Goal: Check status

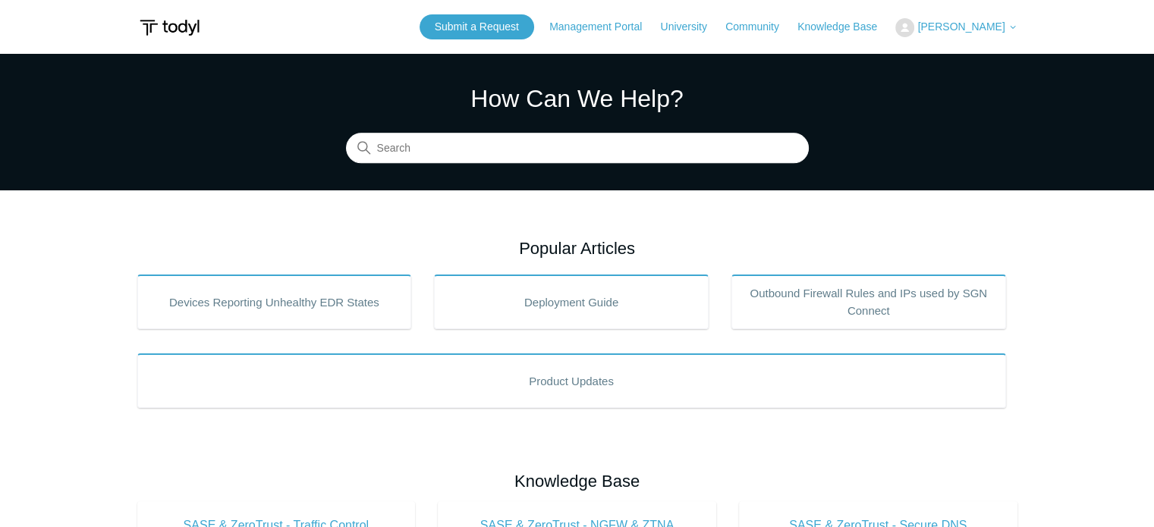
click at [973, 31] on span "[PERSON_NAME]" at bounding box center [960, 26] width 87 height 12
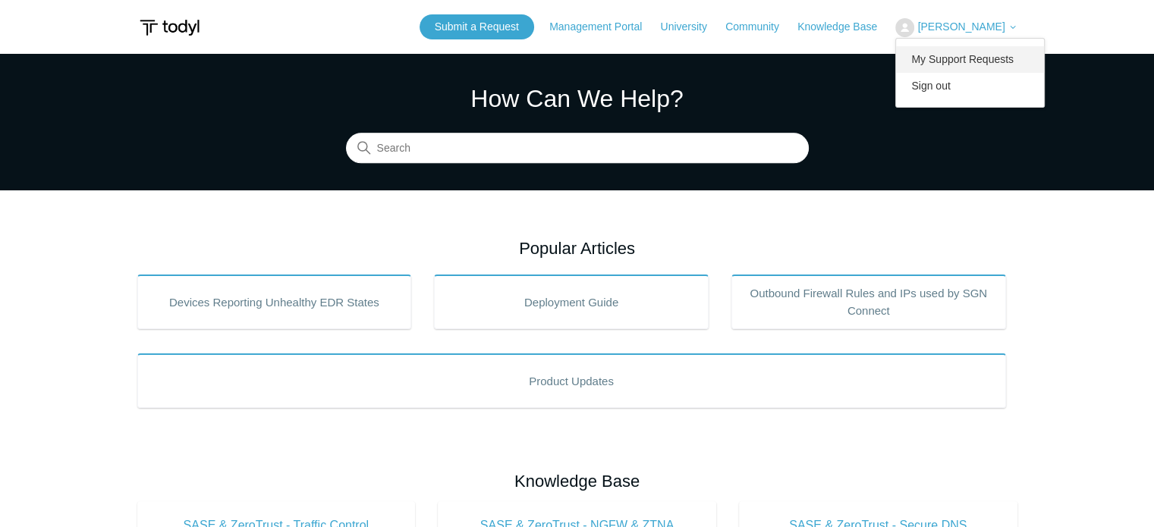
click at [973, 50] on link "My Support Requests" at bounding box center [970, 59] width 148 height 27
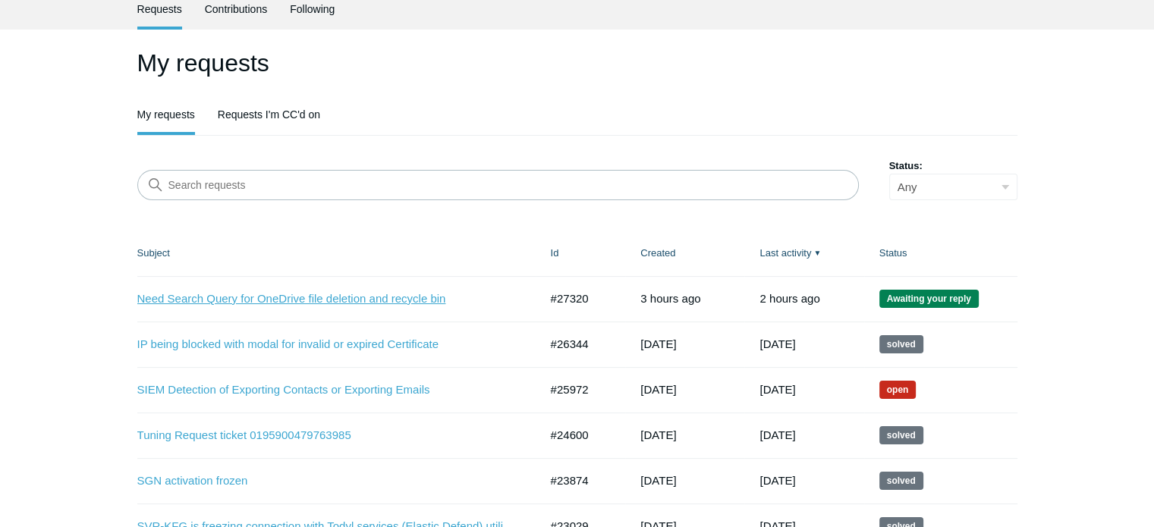
scroll to position [63, 0]
click at [363, 297] on link "Need Search Query for OneDrive file deletion and recycle bin" at bounding box center [326, 298] width 379 height 17
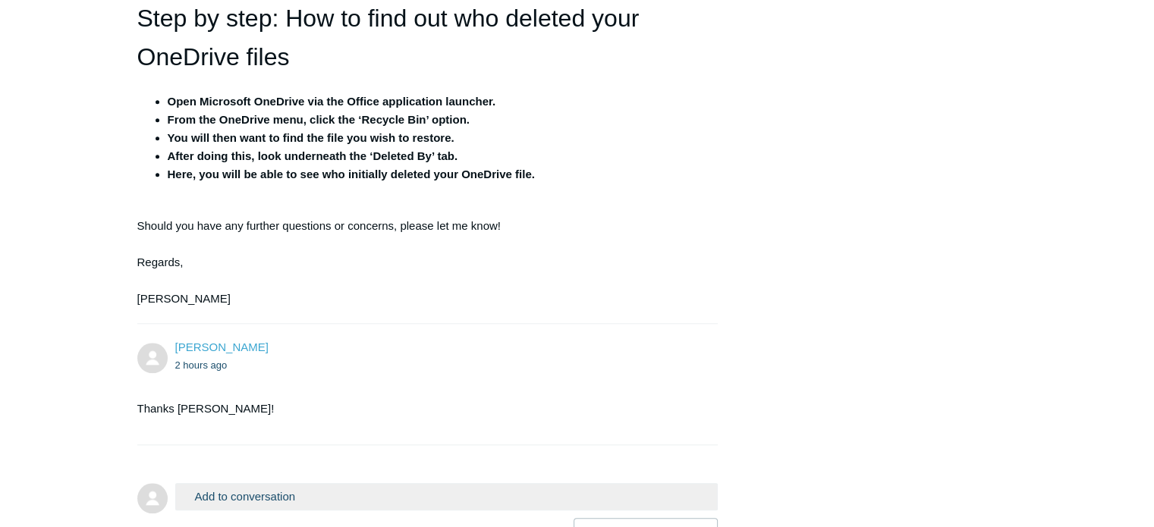
scroll to position [1444, 0]
